Goal: Check status: Check status

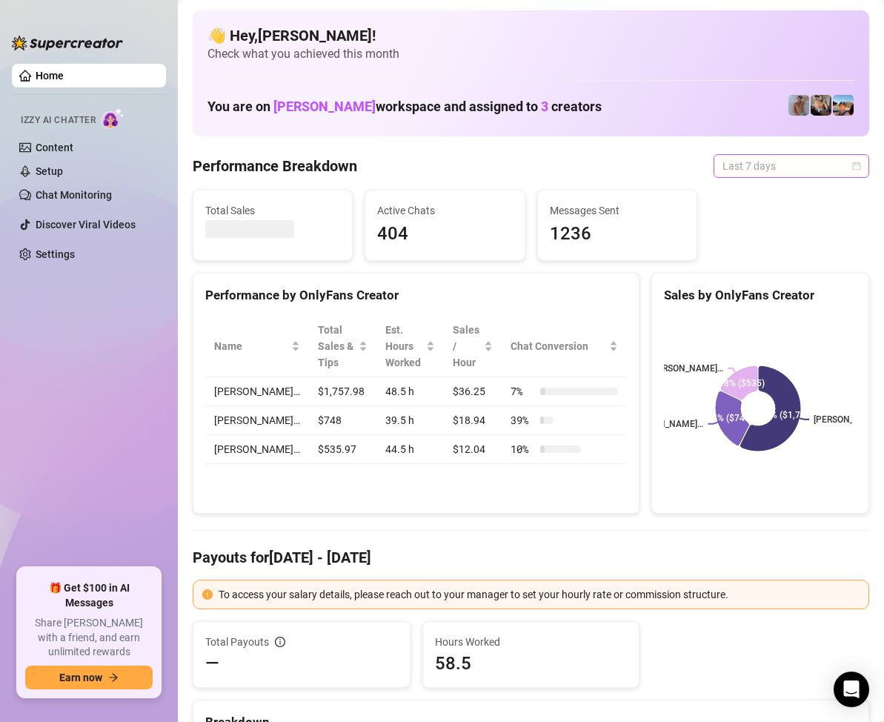
click at [838, 161] on span "Last 7 days" at bounding box center [792, 166] width 138 height 22
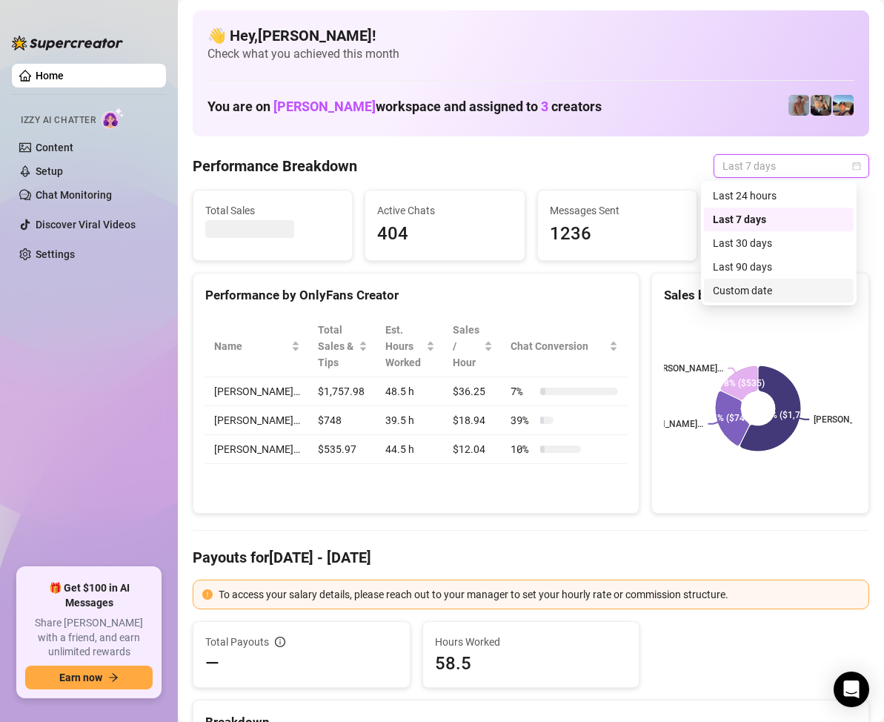
click at [755, 287] on div "Custom date" at bounding box center [779, 290] width 132 height 16
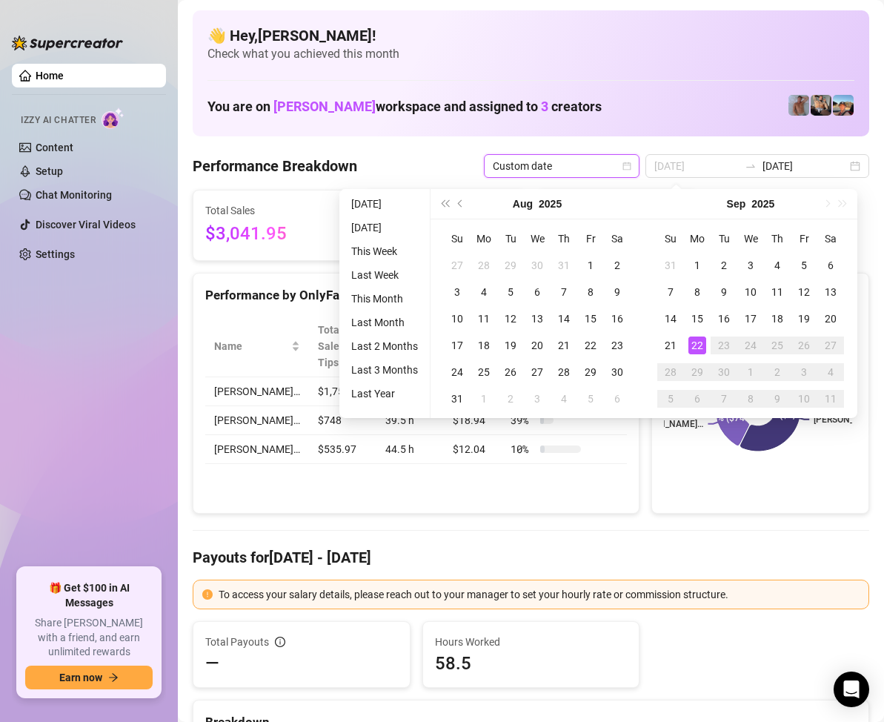
click at [694, 342] on div "22" at bounding box center [698, 346] width 18 height 18
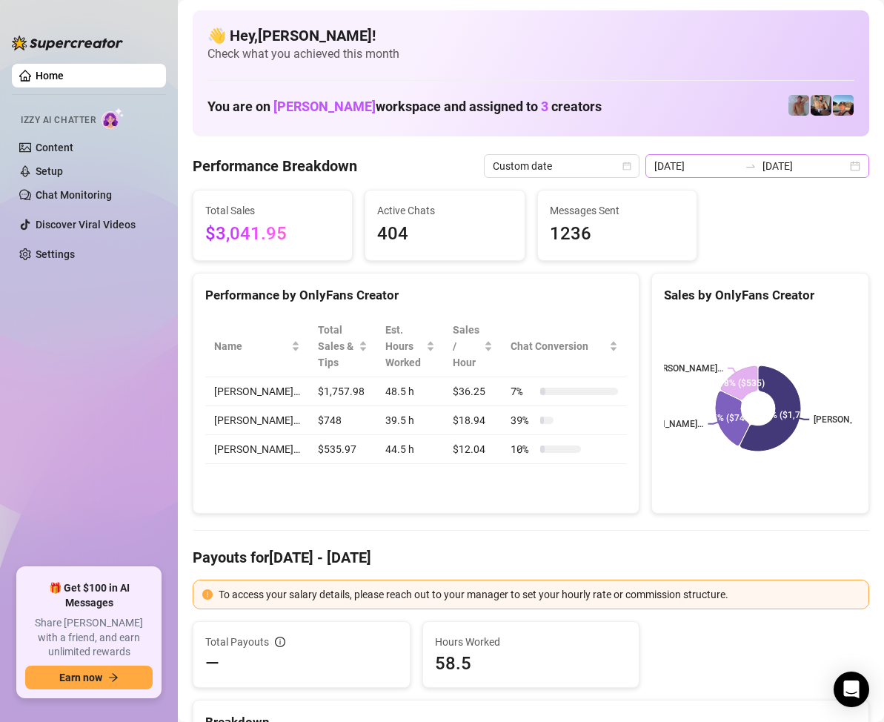
click at [845, 170] on div "[DATE] [DATE]" at bounding box center [758, 166] width 224 height 24
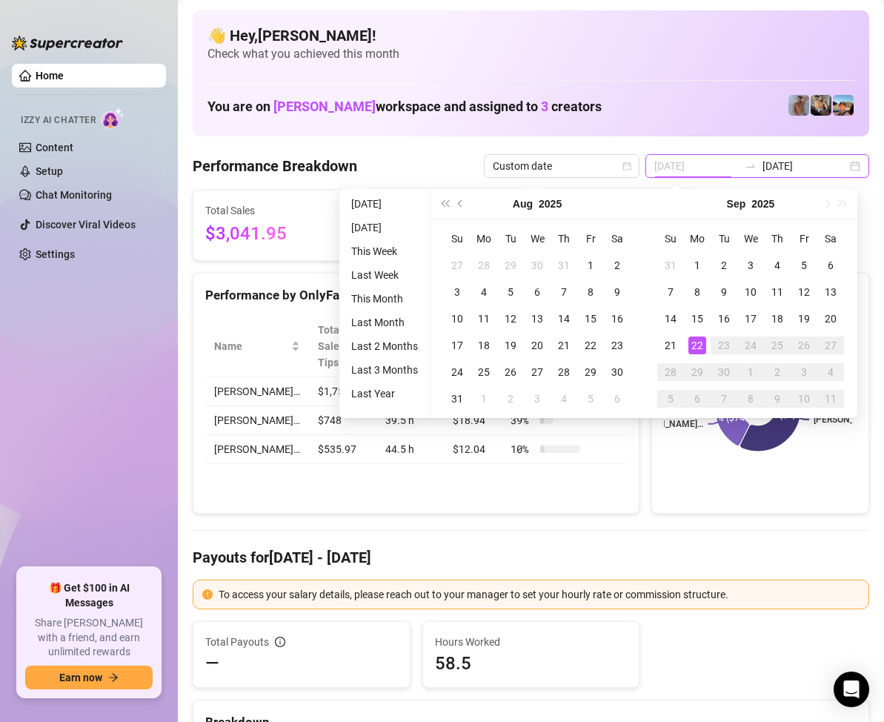
type input "[DATE]"
click at [702, 350] on div "22" at bounding box center [698, 346] width 18 height 18
click at [698, 345] on div "22" at bounding box center [698, 346] width 18 height 18
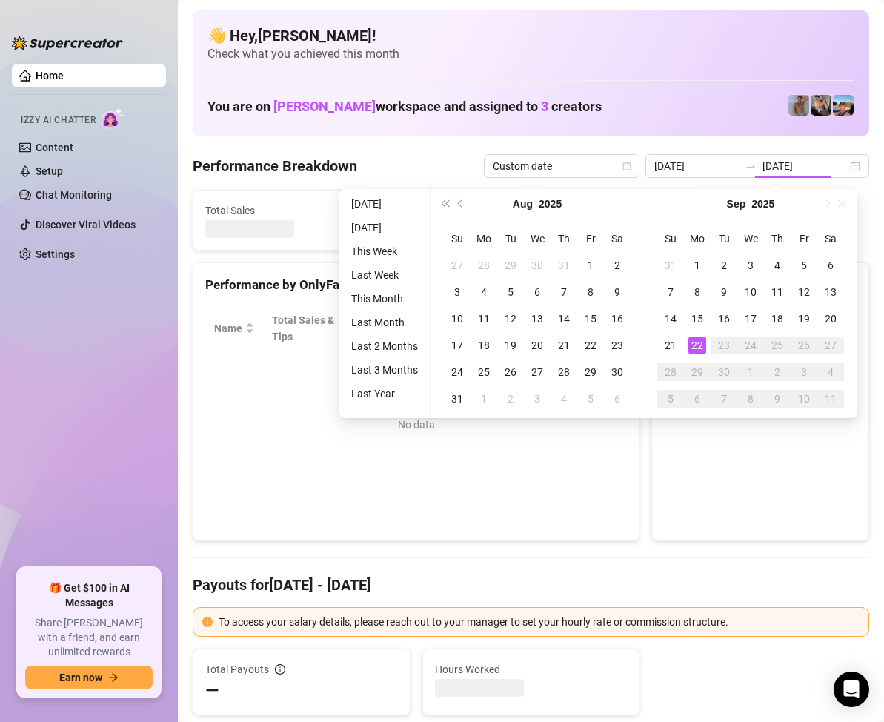
type input "[DATE]"
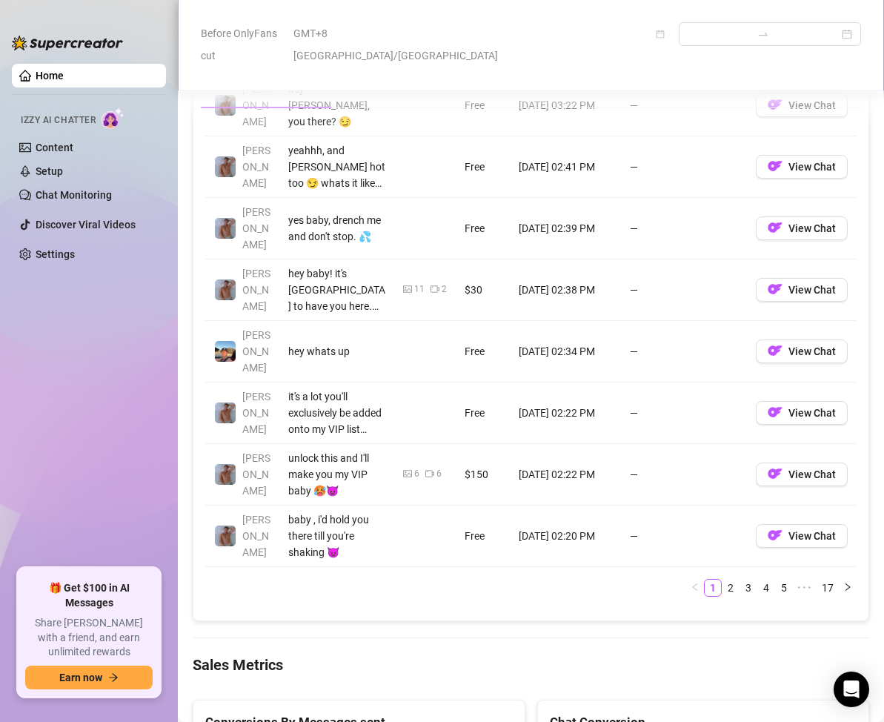
scroll to position [2001, 0]
